Goal: Information Seeking & Learning: Check status

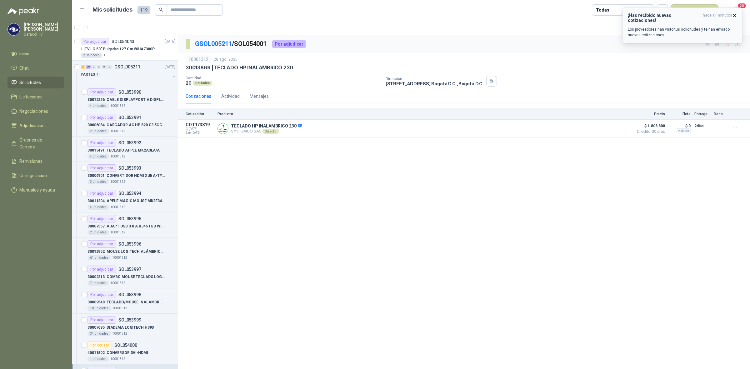
scroll to position [182, 0]
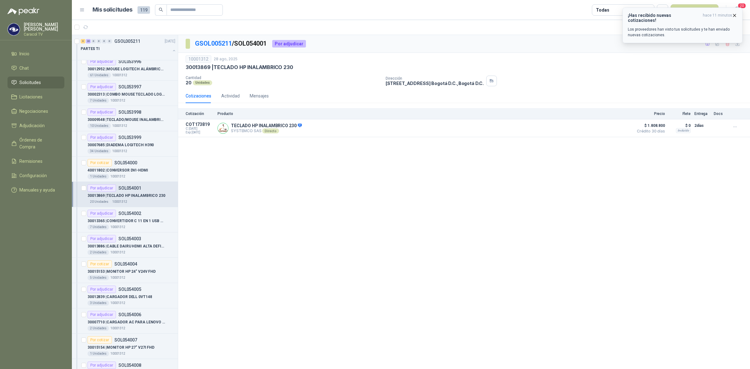
click at [700, 30] on p "Los proveedores han visto tus solicitudes y te han enviado nuevas cotizaciones." at bounding box center [682, 32] width 109 height 11
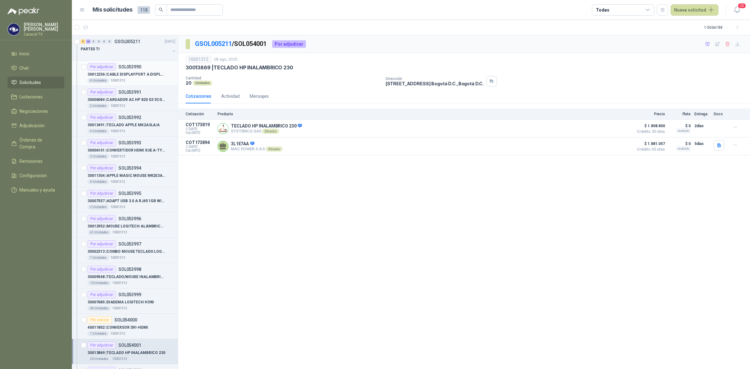
click at [123, 63] on div "Por adjudicar SOL053990" at bounding box center [114, 66] width 54 height 7
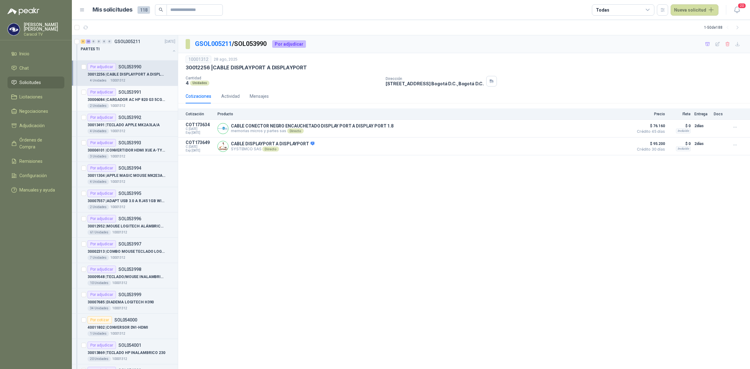
click at [132, 105] on div "2 Unidades 10001312" at bounding box center [131, 105] width 88 height 5
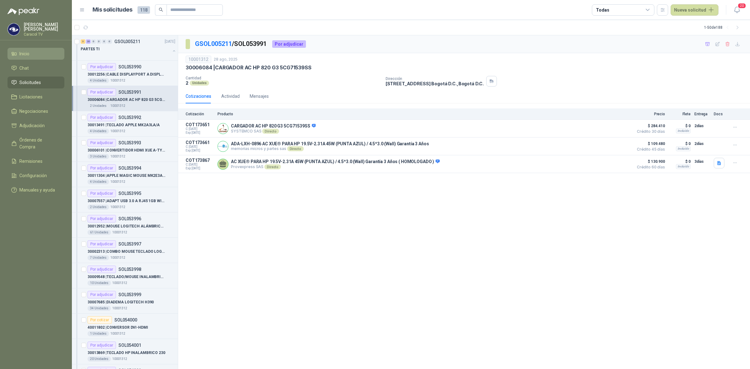
click at [33, 52] on li "Inicio" at bounding box center [35, 53] width 49 height 7
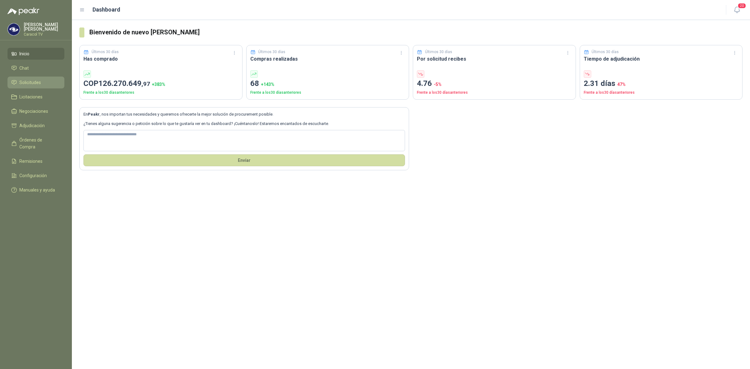
click at [37, 81] on span "Solicitudes" at bounding box center [30, 82] width 22 height 7
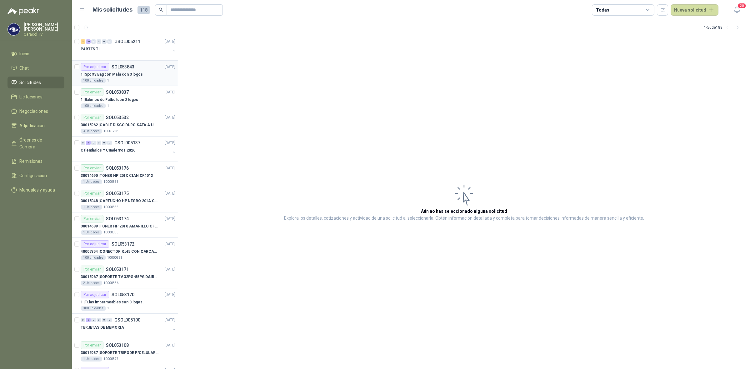
click at [123, 67] on p "SOL053843" at bounding box center [123, 67] width 23 height 4
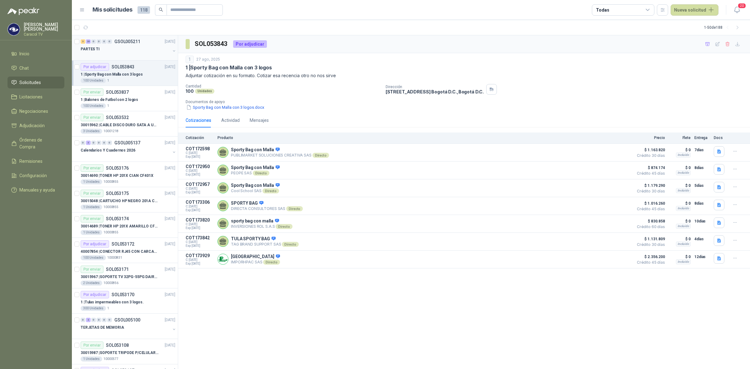
click at [122, 50] on div "PARTES TI" at bounding box center [126, 48] width 90 height 7
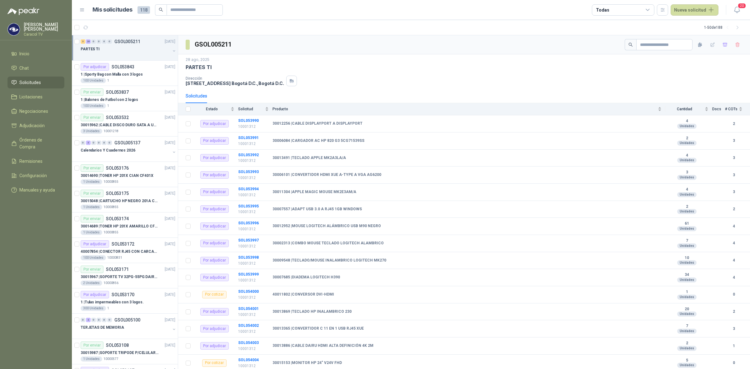
click at [155, 53] on div at bounding box center [126, 55] width 90 height 5
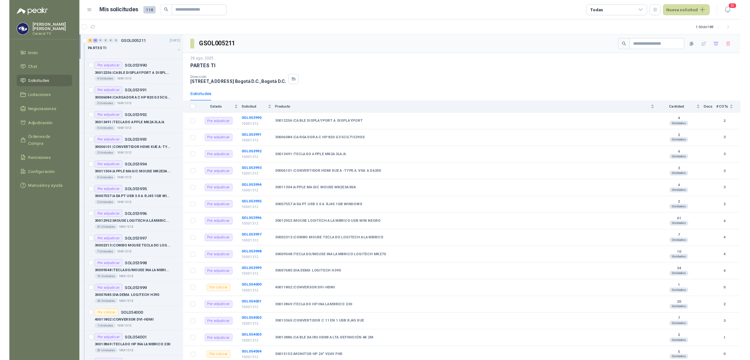
scroll to position [0, 0]
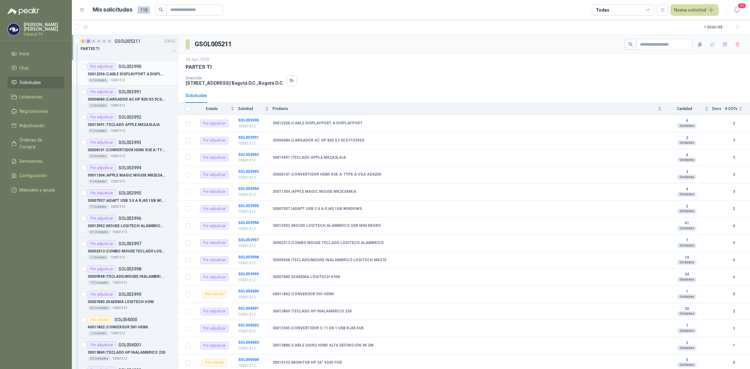
click at [146, 75] on p "30012256 | CABLE DISPLAYPORT A DISPLAYPORT" at bounding box center [126, 74] width 78 height 6
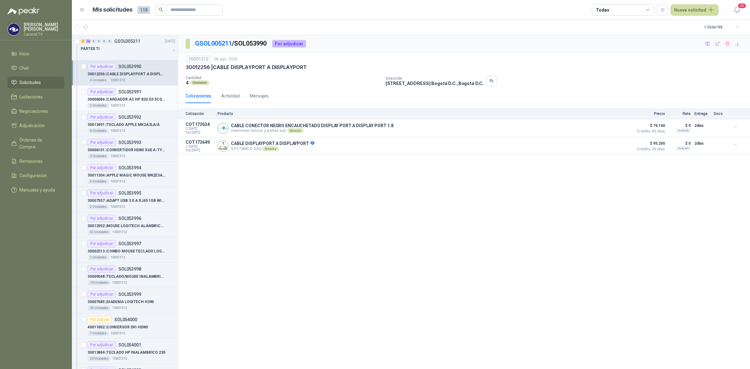
click at [145, 105] on div "2 Unidades 10001312" at bounding box center [131, 105] width 88 height 5
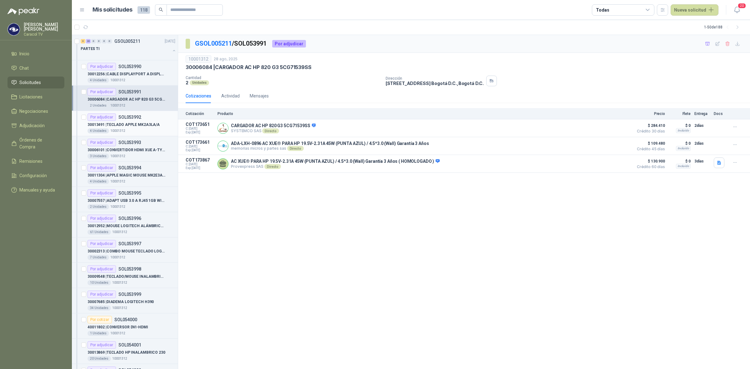
click at [146, 128] on div "30013491 | TECLADO APPLE MK2A3LA/A" at bounding box center [131, 124] width 88 height 7
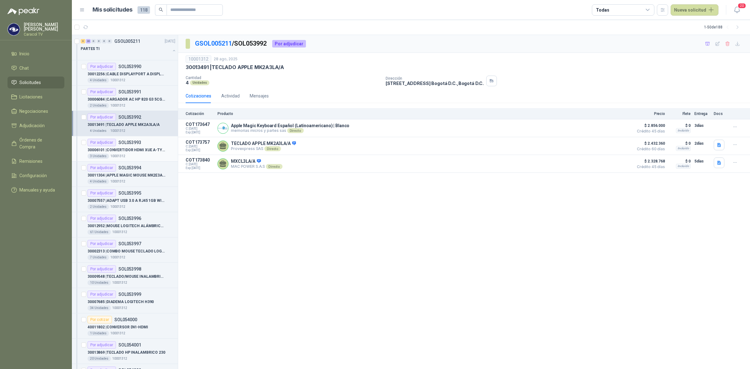
click at [162, 149] on p "30006101 | CONVERTIDOR HDMI XUE A-TYPE A VGA AG6200" at bounding box center [126, 150] width 78 height 6
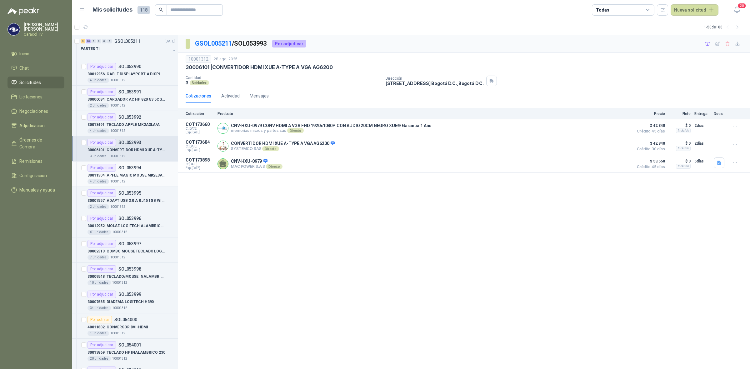
click at [138, 170] on p "SOL053994" at bounding box center [129, 168] width 23 height 4
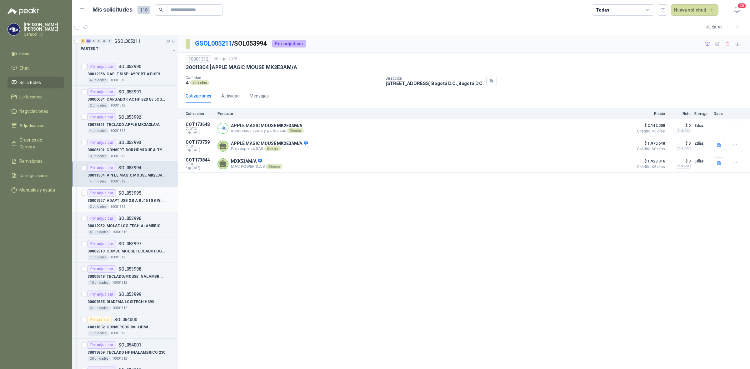
click at [137, 204] on div "30007557 | ADAPT USB 3.0 A RJ45 1GB WINDOWS" at bounding box center [131, 200] width 88 height 7
